Goal: Task Accomplishment & Management: Manage account settings

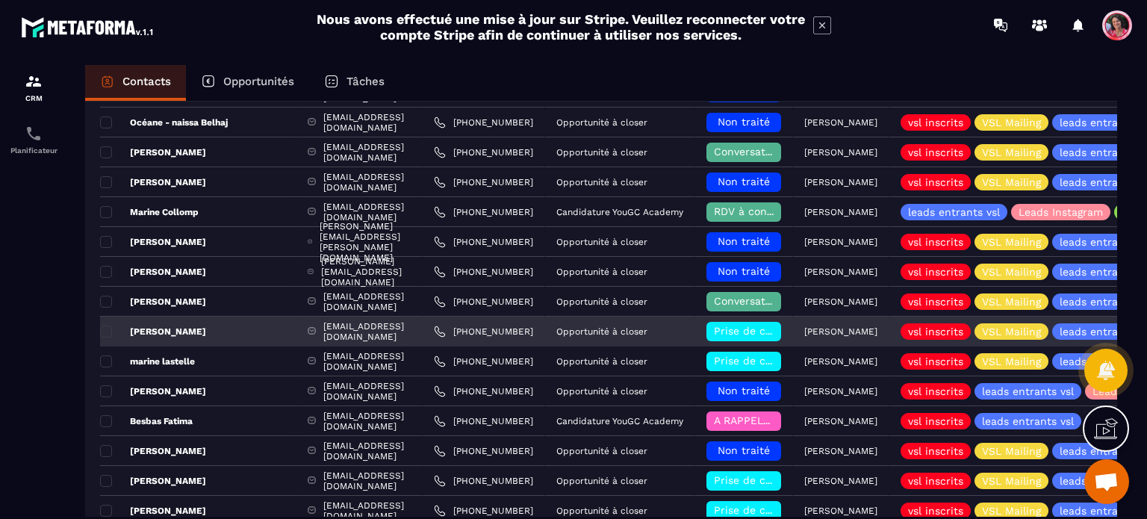
scroll to position [135, 0]
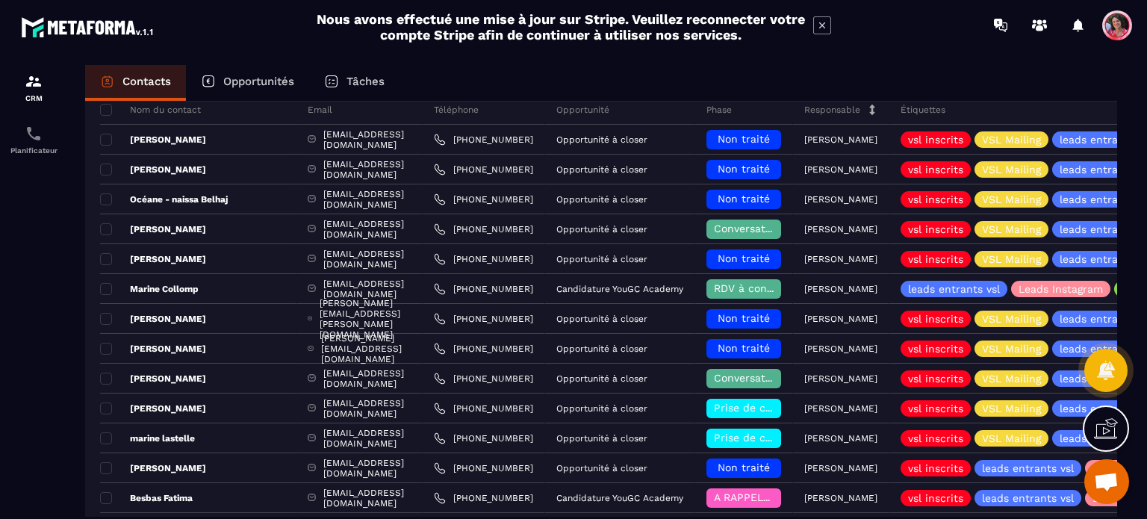
click at [242, 85] on p "Opportunités" at bounding box center [258, 81] width 71 height 13
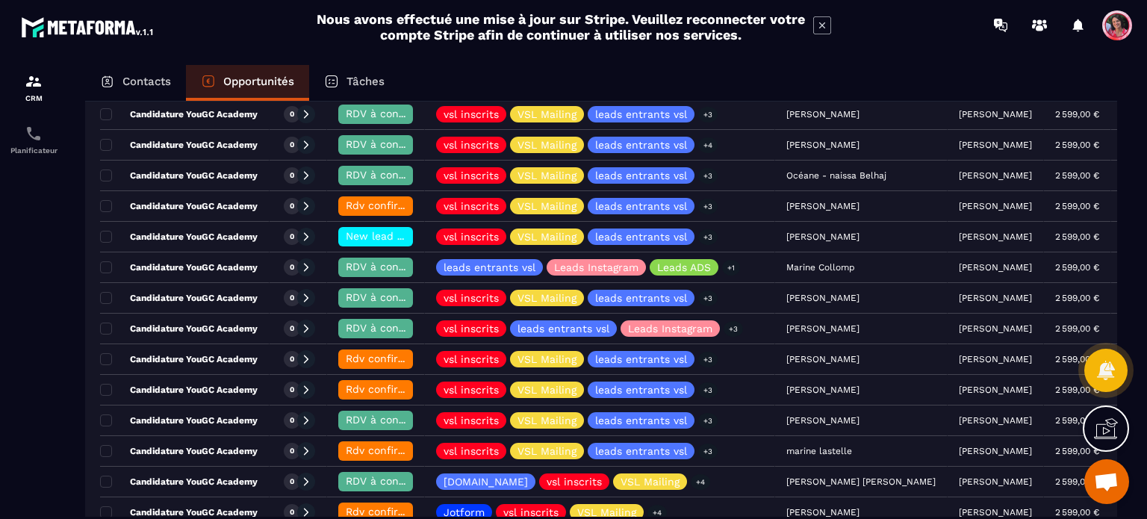
scroll to position [224, 0]
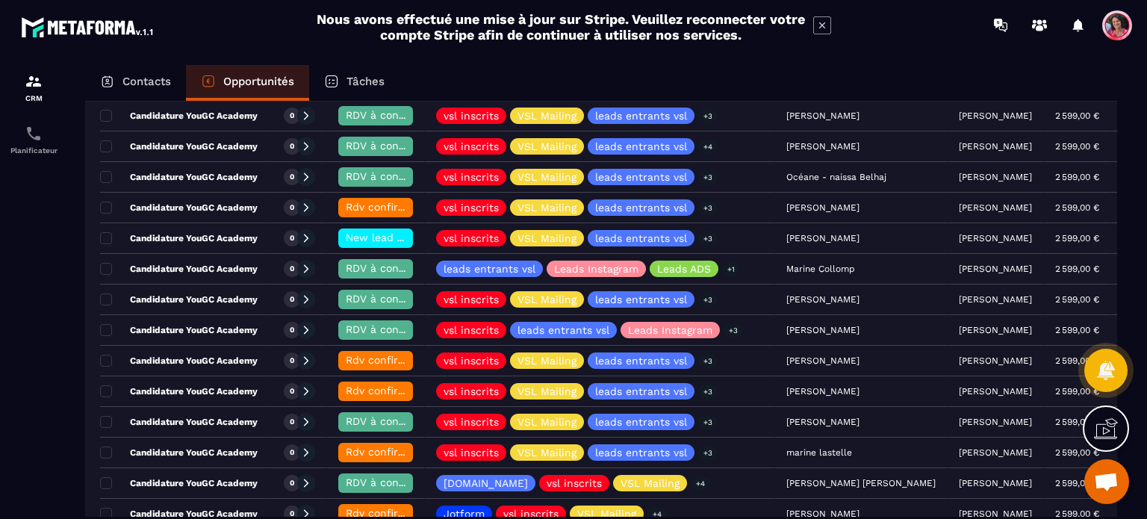
click at [124, 83] on p "Contacts" at bounding box center [146, 81] width 49 height 13
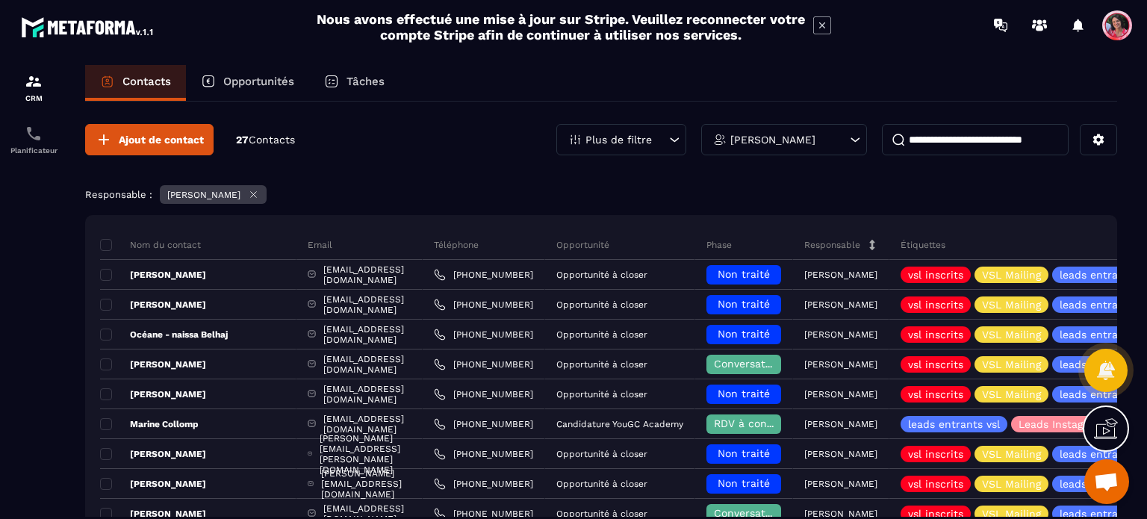
click at [1004, 133] on input at bounding box center [975, 139] width 187 height 31
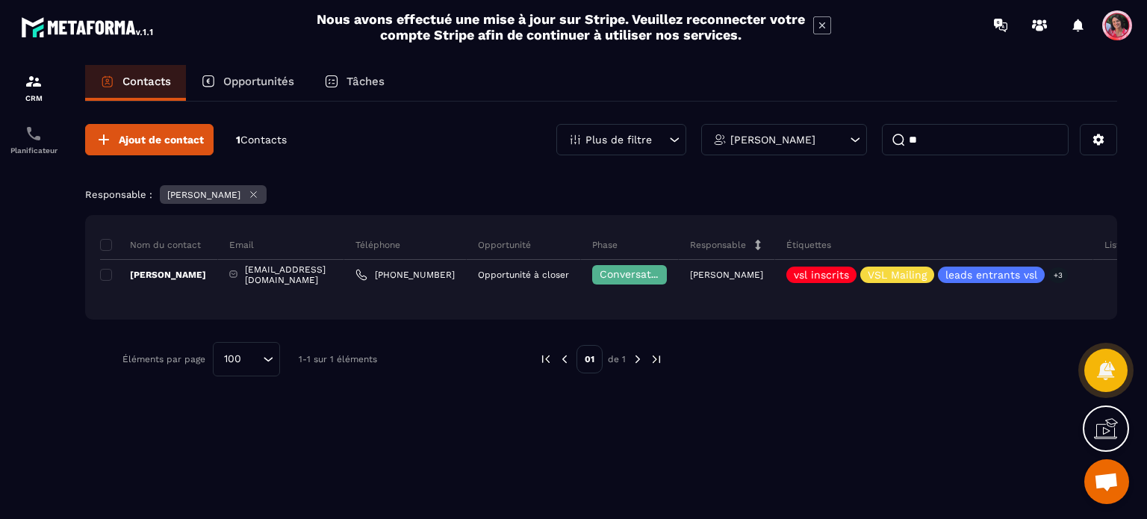
type input "*"
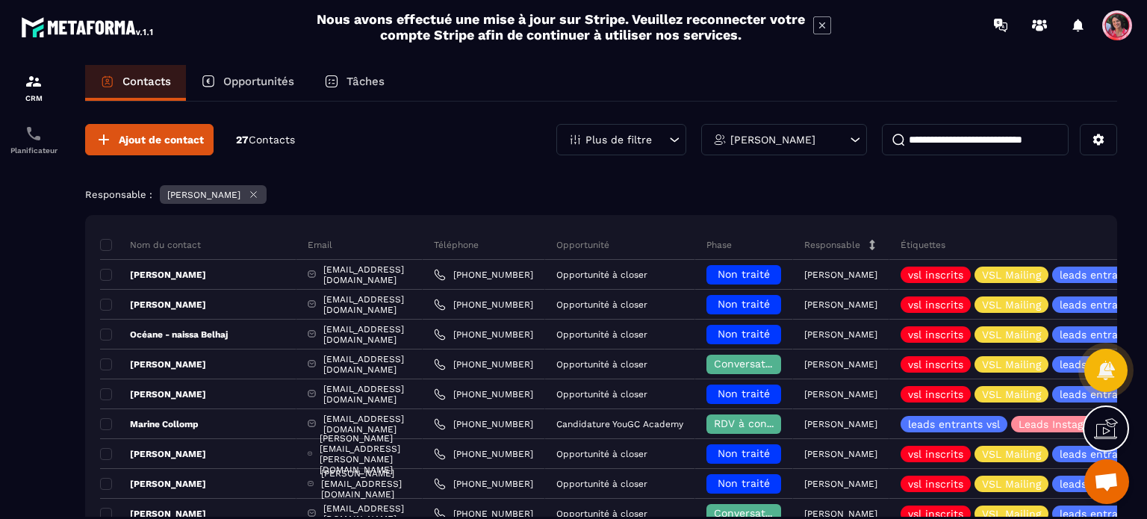
click at [961, 140] on input at bounding box center [975, 139] width 187 height 31
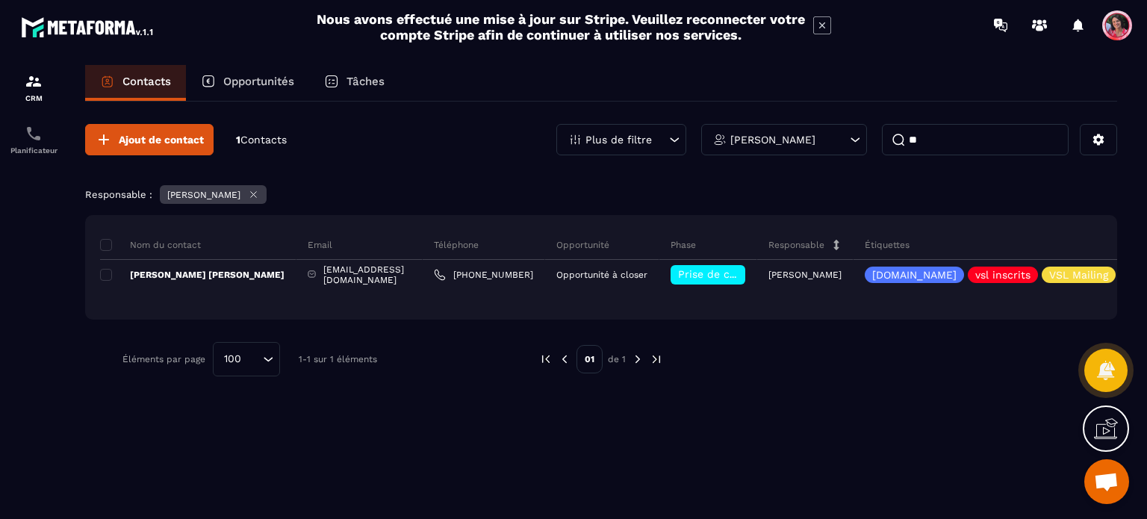
type input "*"
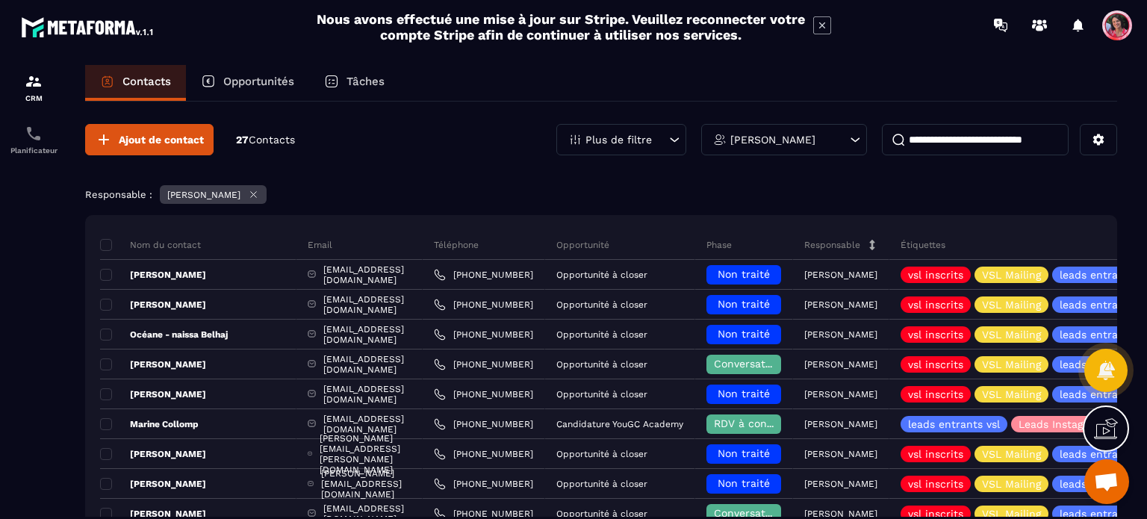
click at [227, 70] on div "Opportunités" at bounding box center [247, 83] width 123 height 36
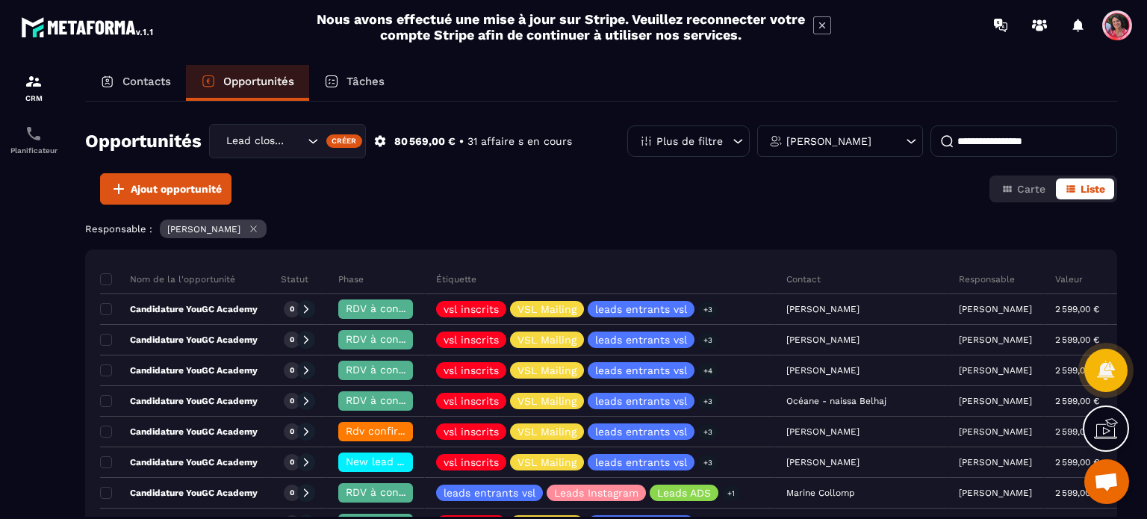
click at [983, 149] on input at bounding box center [1023, 140] width 187 height 31
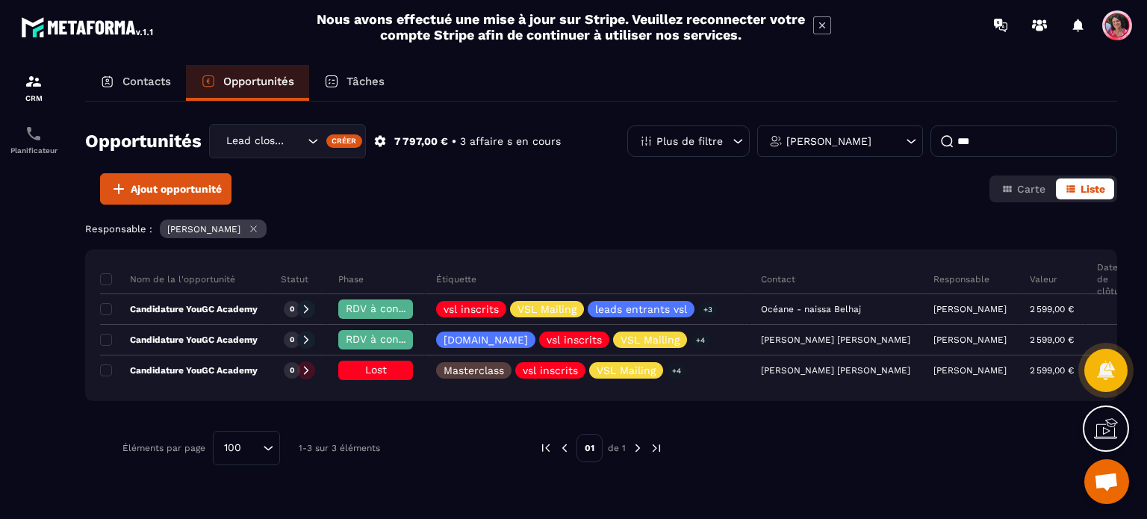
type input "***"
click at [158, 78] on p "Contacts" at bounding box center [146, 81] width 49 height 13
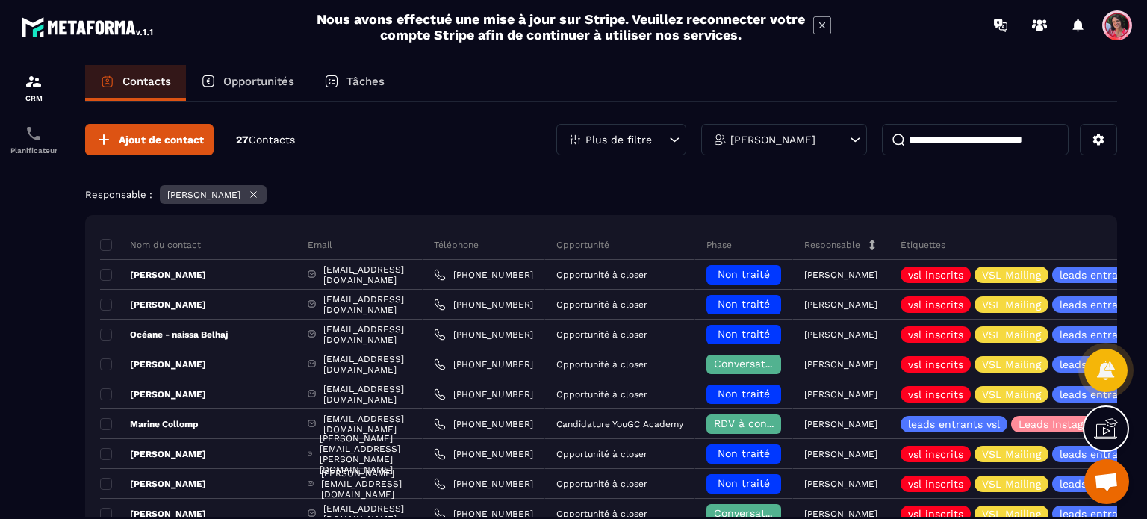
click at [952, 131] on input at bounding box center [975, 139] width 187 height 31
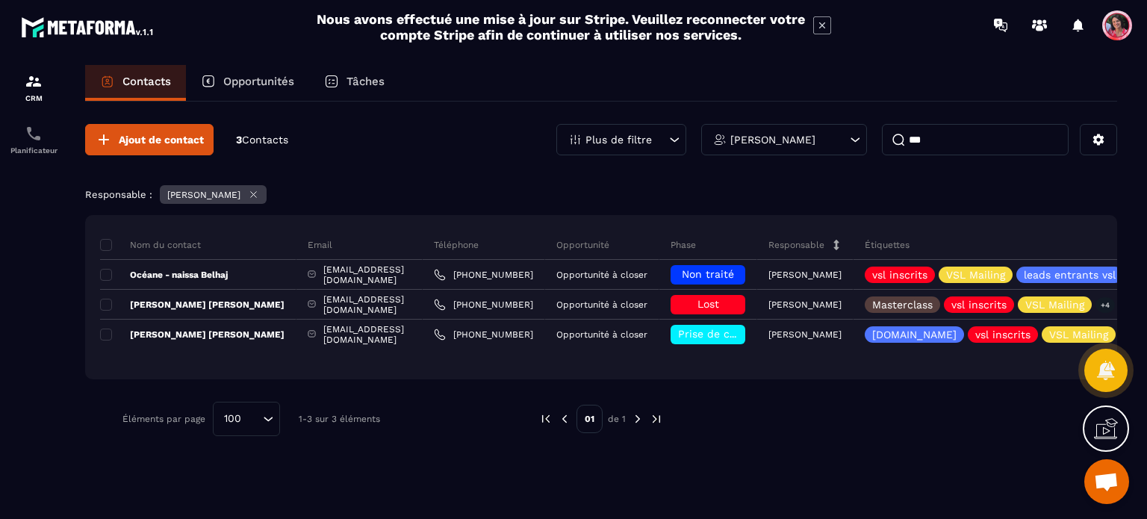
type input "***"
click at [230, 88] on div "Opportunités" at bounding box center [247, 83] width 123 height 36
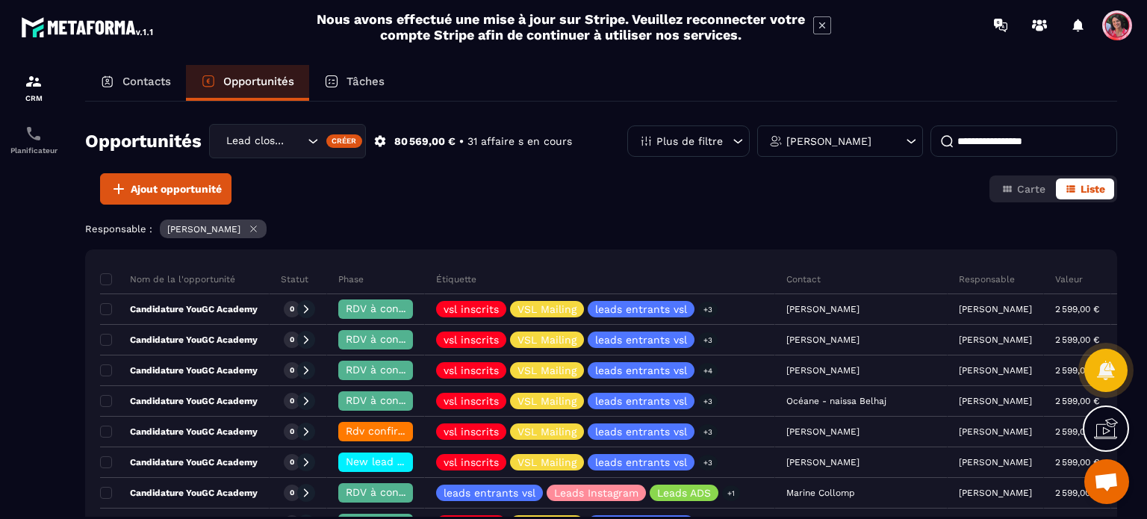
click at [984, 138] on input at bounding box center [1023, 140] width 187 height 31
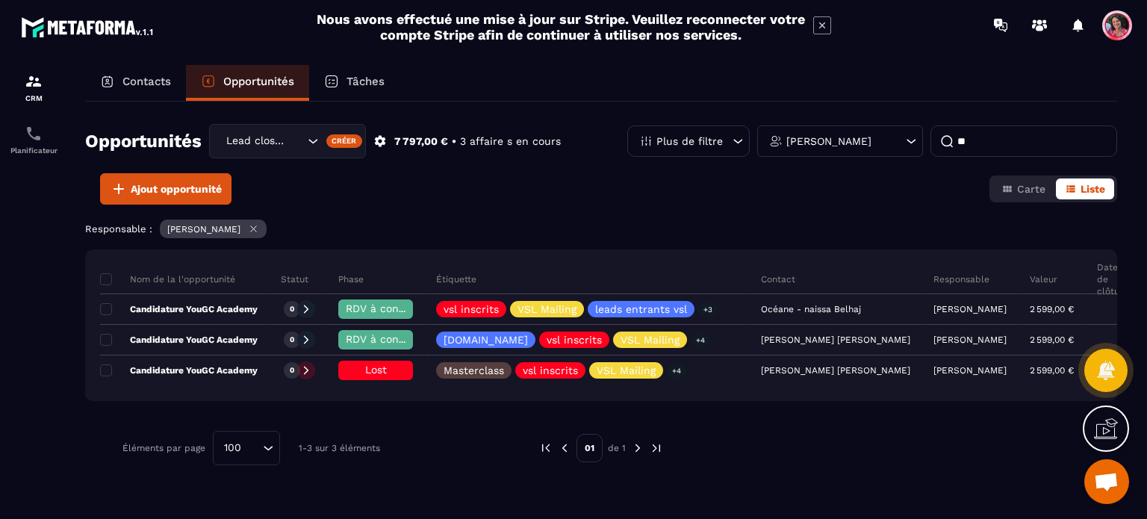
type input "*"
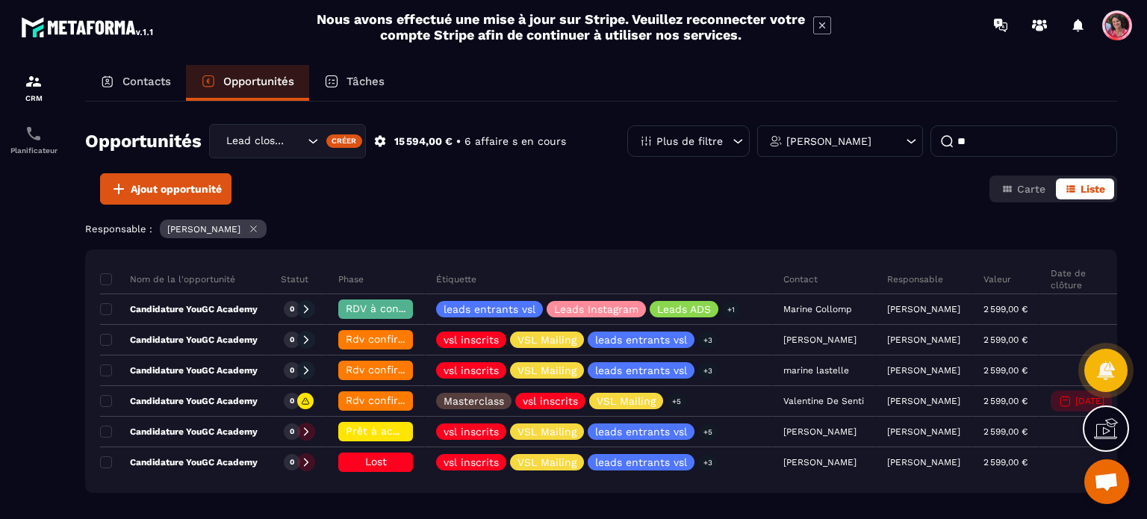
type input "*"
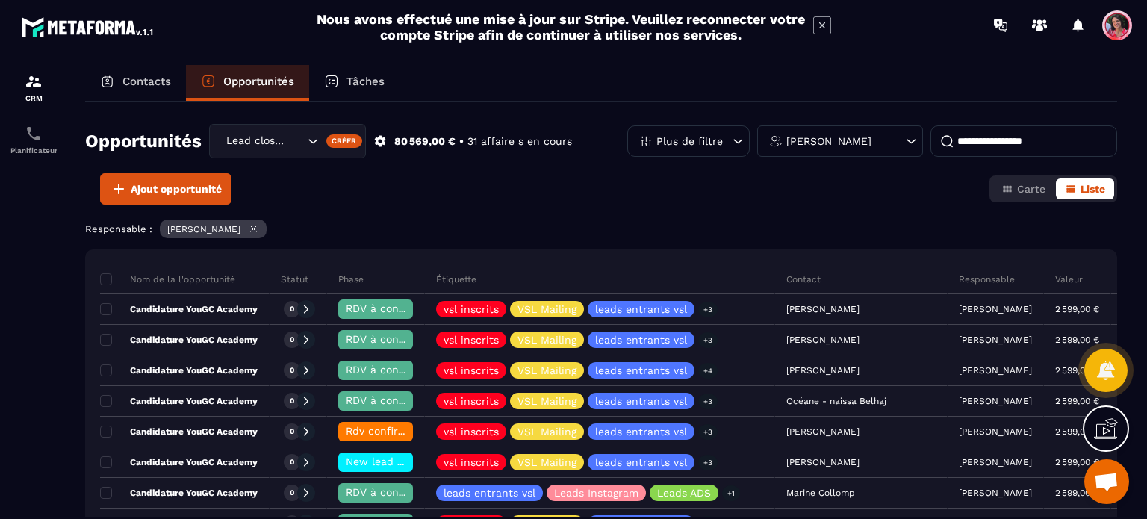
click at [134, 81] on p "Contacts" at bounding box center [146, 81] width 49 height 13
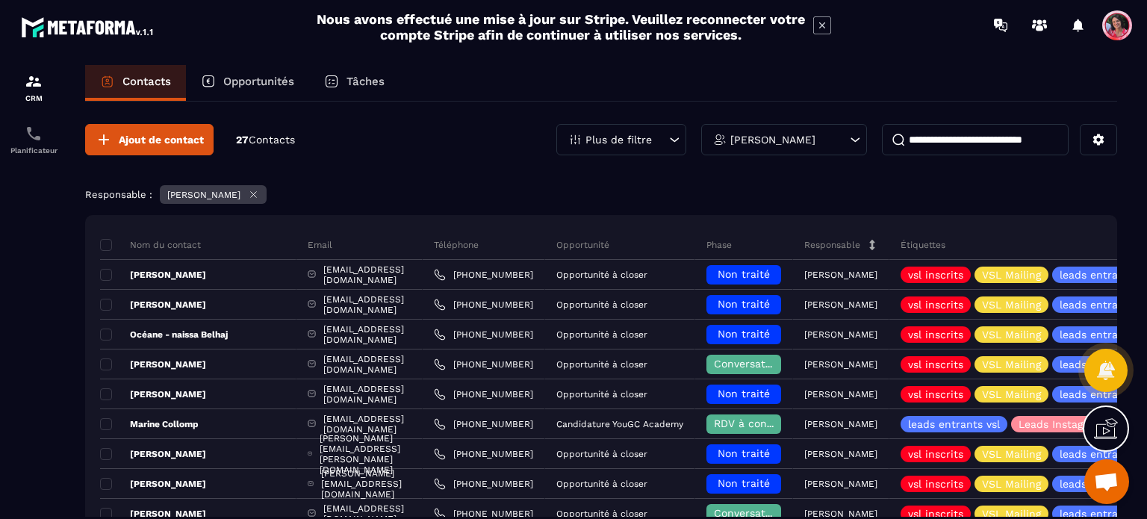
click at [988, 138] on input at bounding box center [975, 139] width 187 height 31
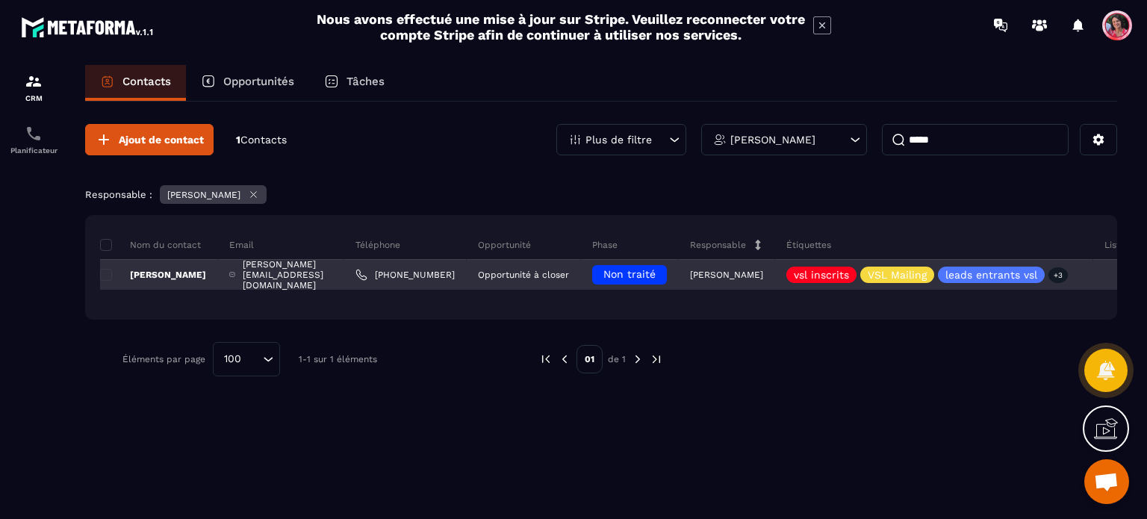
type input "****"
click at [640, 270] on span "Non traité" at bounding box center [629, 274] width 52 height 12
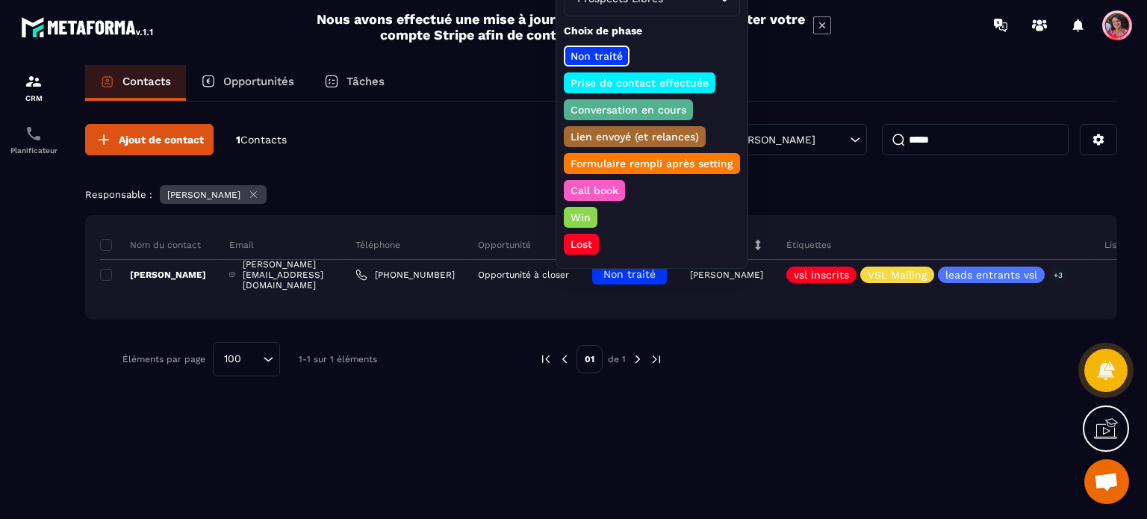
click at [658, 107] on p "Conversation en cours" at bounding box center [628, 109] width 120 height 15
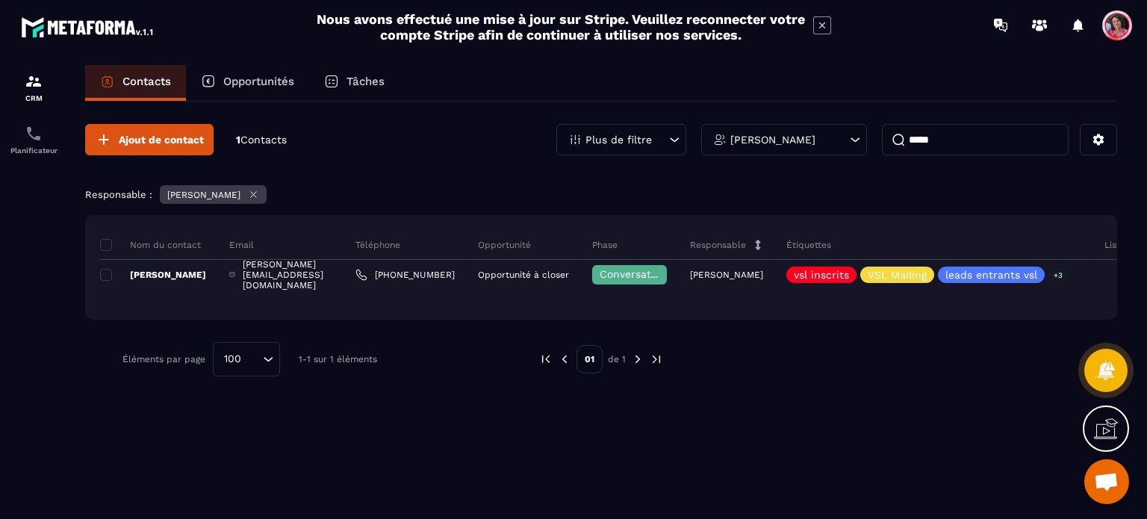
click at [276, 75] on p "Opportunités" at bounding box center [258, 81] width 71 height 13
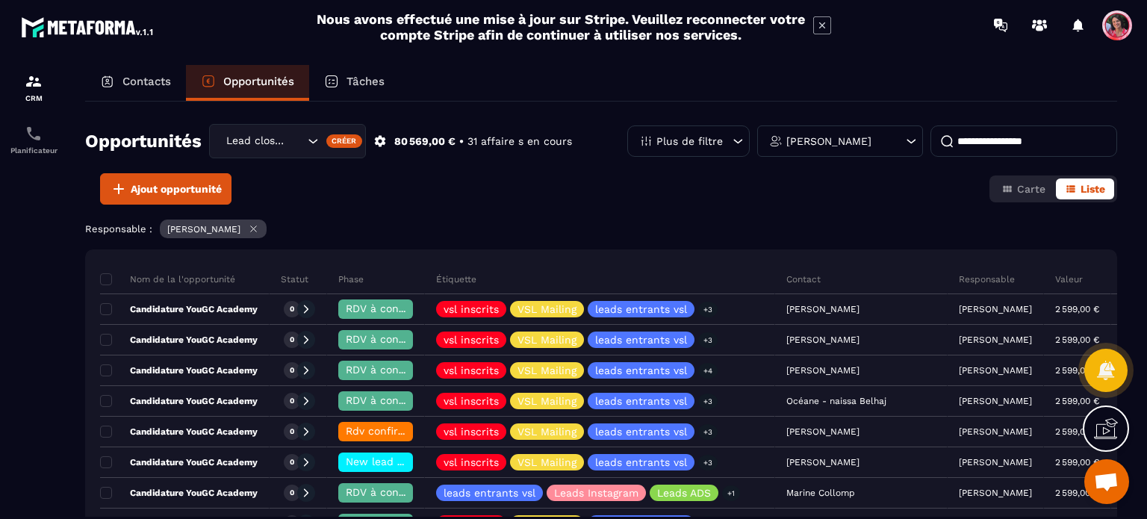
click at [134, 78] on p "Contacts" at bounding box center [146, 81] width 49 height 13
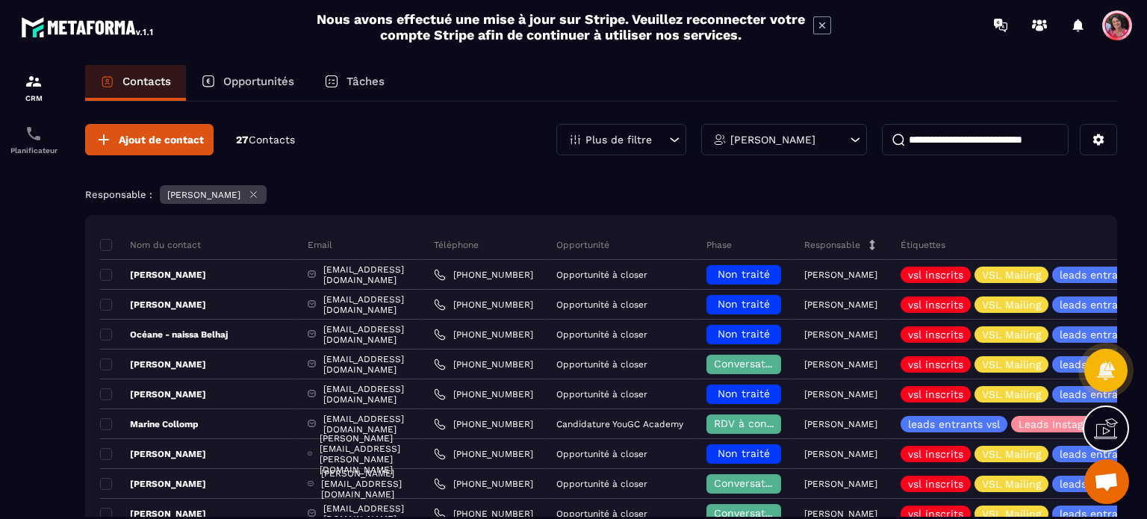
click at [998, 141] on input at bounding box center [975, 139] width 187 height 31
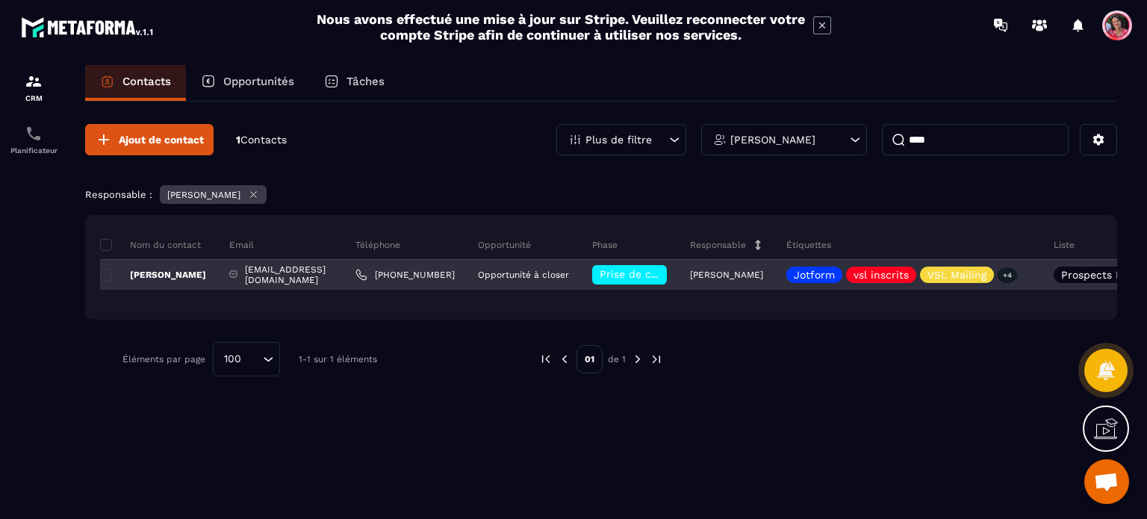
type input "****"
click at [178, 273] on p "[PERSON_NAME]" at bounding box center [153, 275] width 106 height 12
